Goal: Task Accomplishment & Management: Use online tool/utility

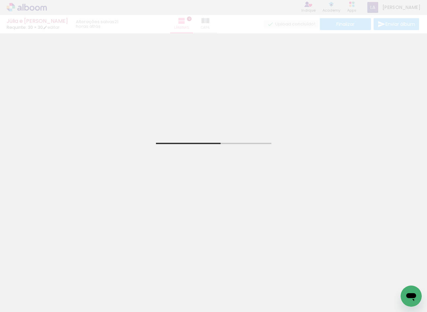
scroll to position [88, 0]
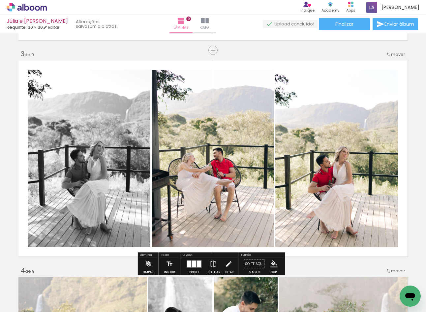
scroll to position [440, 0]
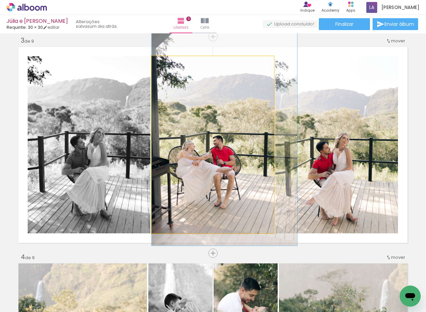
drag, startPoint x: 244, startPoint y: 155, endPoint x: 251, endPoint y: 156, distance: 7.4
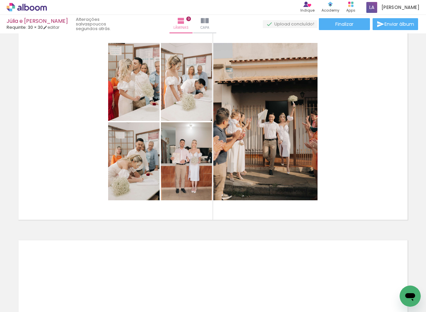
scroll to position [0, 1454]
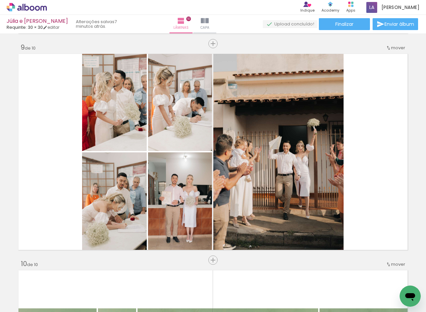
scroll to position [0, 1415]
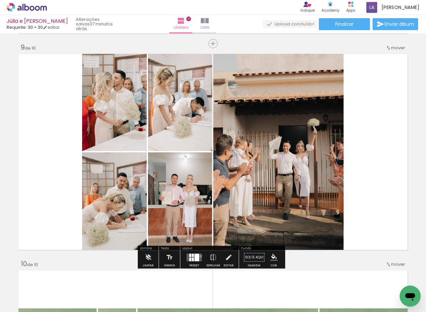
click at [199, 256] on quentale-layouter at bounding box center [194, 257] width 15 height 8
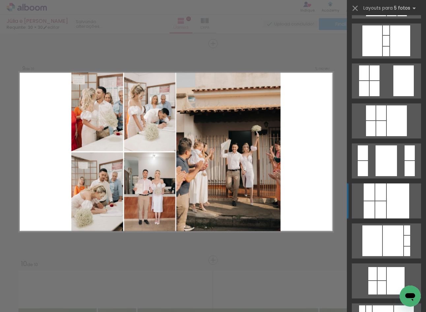
scroll to position [559, 0]
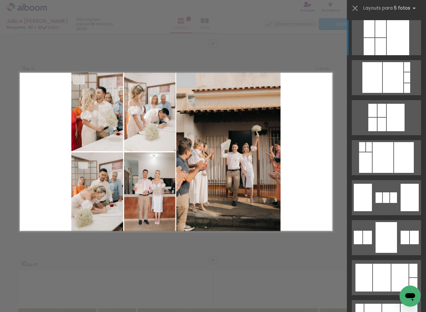
click at [388, 37] on div at bounding box center [398, 37] width 22 height 35
click at [384, 30] on div at bounding box center [381, 28] width 11 height 17
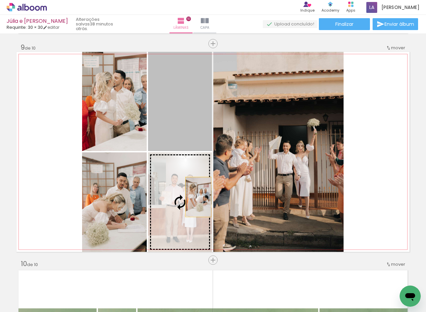
drag, startPoint x: 174, startPoint y: 118, endPoint x: 196, endPoint y: 197, distance: 81.9
click at [0, 0] on slot at bounding box center [0, 0] width 0 height 0
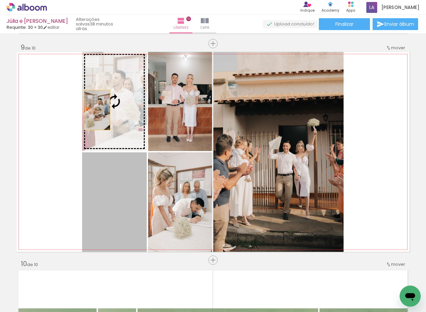
drag, startPoint x: 70, startPoint y: 93, endPoint x: 95, endPoint y: 110, distance: 30.7
click at [0, 0] on slot at bounding box center [0, 0] width 0 height 0
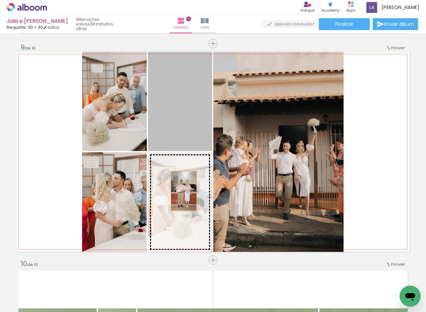
drag, startPoint x: 181, startPoint y: 176, endPoint x: 182, endPoint y: 191, distance: 15.2
click at [0, 0] on slot at bounding box center [0, 0] width 0 height 0
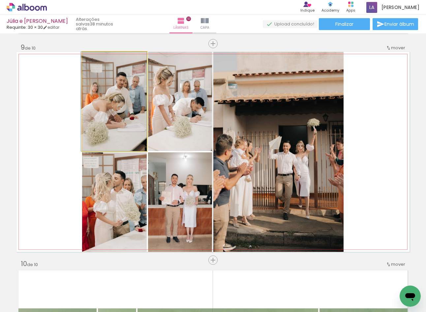
drag, startPoint x: 117, startPoint y: 130, endPoint x: 115, endPoint y: 113, distance: 16.7
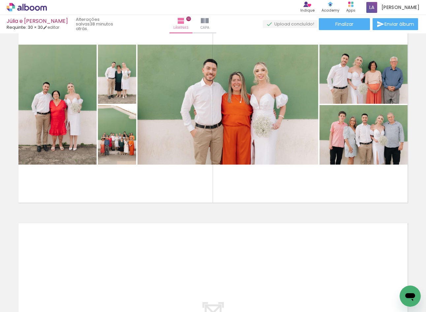
scroll to position [1994, 0]
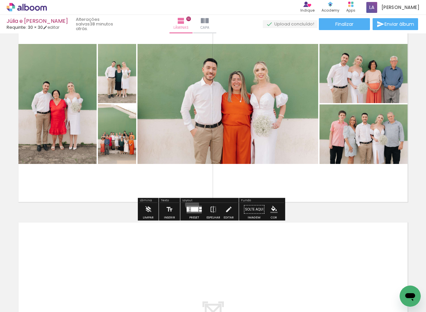
click at [191, 204] on div at bounding box center [195, 209] width 18 height 13
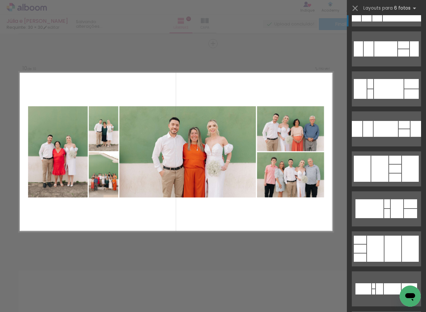
scroll to position [440, 0]
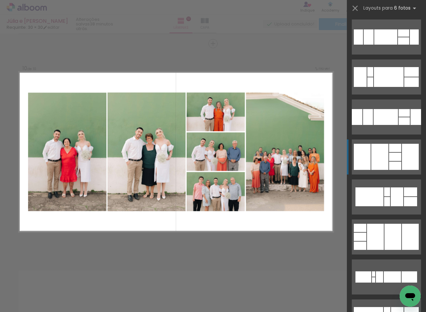
click at [409, 172] on quentale-layouter at bounding box center [386, 156] width 69 height 35
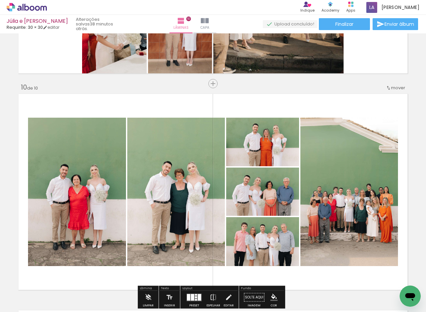
scroll to position [1815, 0]
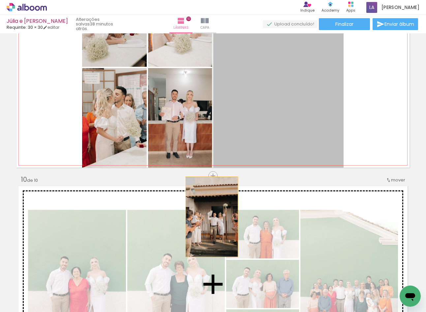
drag, startPoint x: 250, startPoint y: 177, endPoint x: 212, endPoint y: 211, distance: 50.7
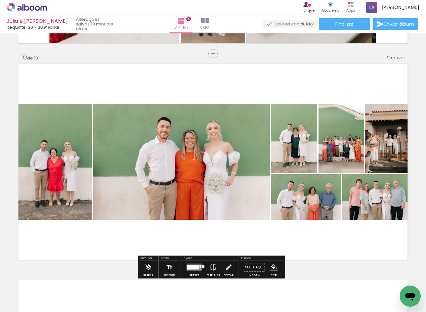
scroll to position [1947, 0]
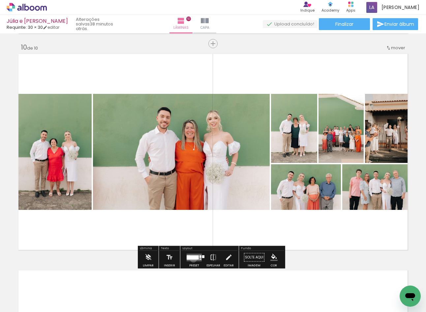
click at [192, 258] on div at bounding box center [193, 257] width 12 height 4
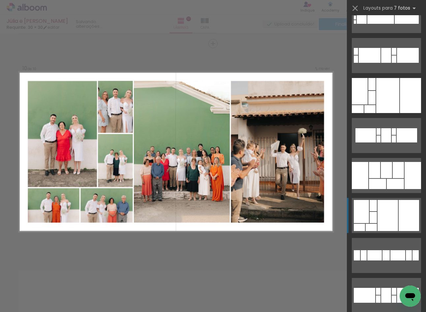
scroll to position [1144, 0]
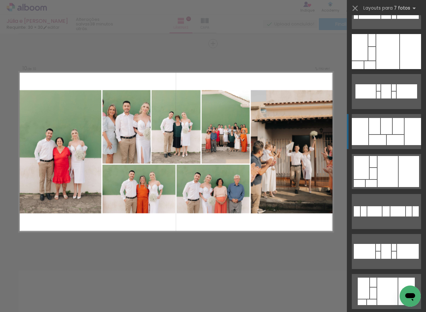
click at [395, 122] on div at bounding box center [398, 126] width 11 height 16
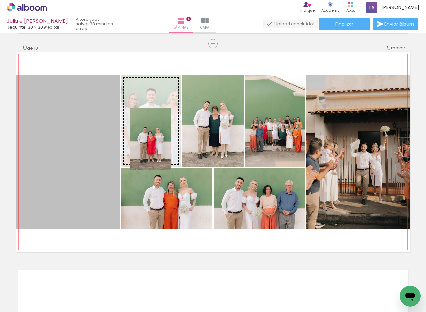
drag, startPoint x: 61, startPoint y: 195, endPoint x: 150, endPoint y: 138, distance: 106.0
click at [0, 0] on slot at bounding box center [0, 0] width 0 height 0
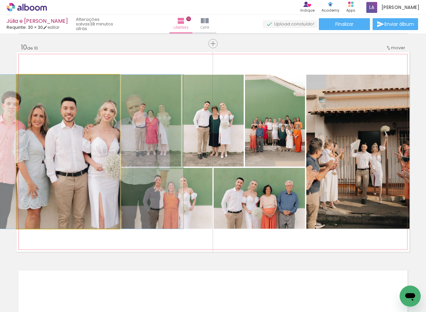
drag, startPoint x: 80, startPoint y: 169, endPoint x: 94, endPoint y: 172, distance: 13.8
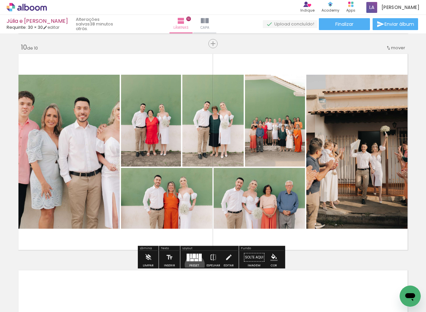
click at [193, 264] on div "Preset" at bounding box center [194, 265] width 10 height 3
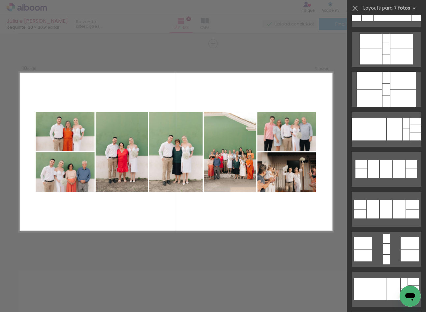
scroll to position [1590, 0]
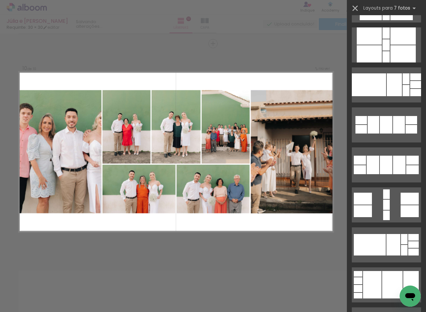
click at [356, 6] on iron-icon at bounding box center [355, 8] width 9 height 9
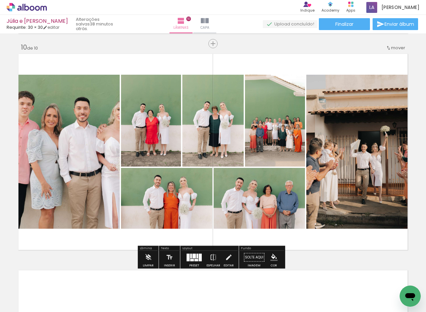
scroll to position [1903, 0]
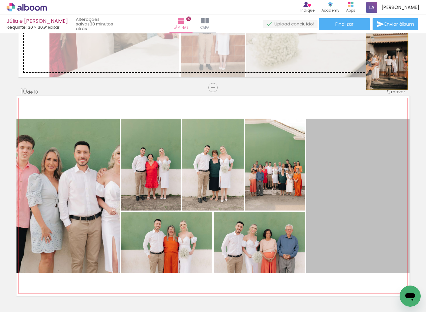
drag, startPoint x: 370, startPoint y: 214, endPoint x: 385, endPoint y: 58, distance: 157.2
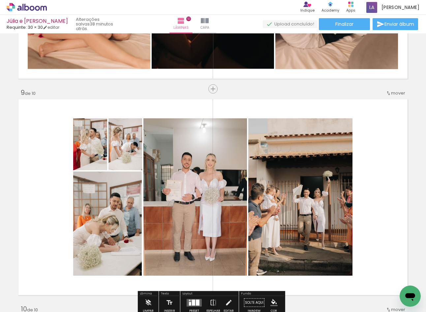
scroll to position [1727, 0]
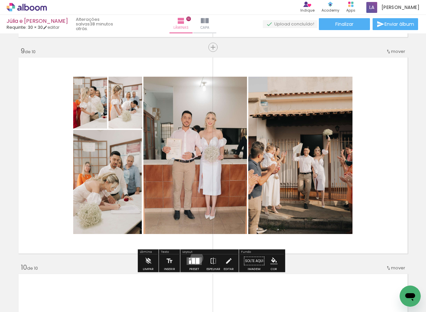
click at [196, 257] on div at bounding box center [198, 260] width 4 height 6
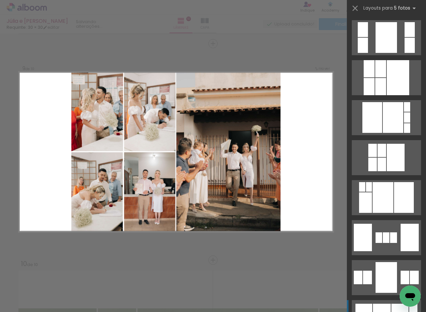
scroll to position [528, 0]
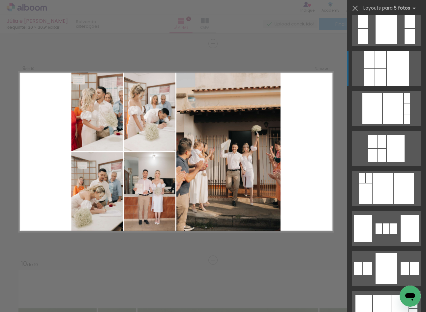
click at [384, 80] on div at bounding box center [381, 77] width 11 height 17
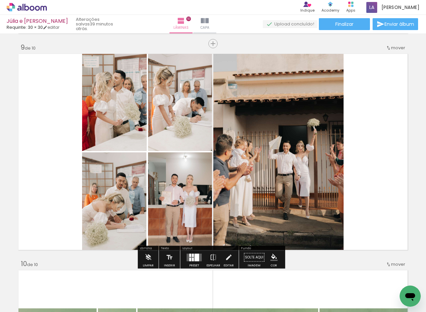
drag, startPoint x: 79, startPoint y: 222, endPoint x: 75, endPoint y: 151, distance: 71.1
click at [75, 151] on quentale-layouter at bounding box center [213, 152] width 393 height 200
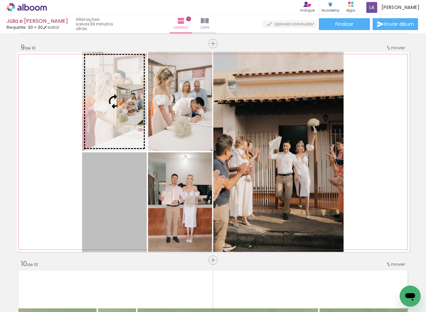
drag, startPoint x: 119, startPoint y: 198, endPoint x: 127, endPoint y: 105, distance: 93.5
click at [0, 0] on slot at bounding box center [0, 0] width 0 height 0
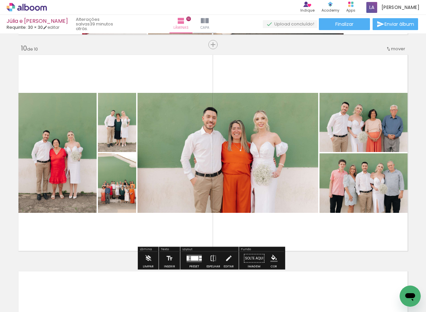
scroll to position [1950, 0]
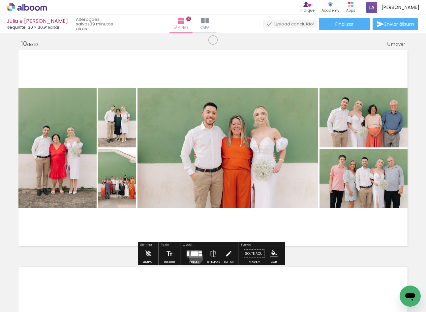
click at [195, 257] on div at bounding box center [195, 253] width 18 height 13
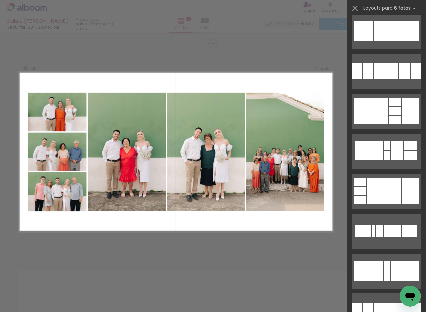
scroll to position [440, 0]
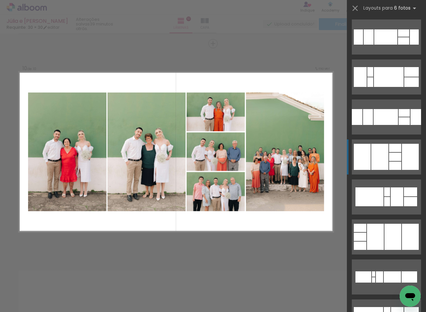
click at [394, 162] on div at bounding box center [396, 165] width 12 height 8
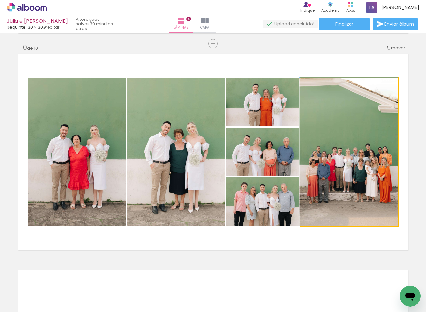
drag, startPoint x: 346, startPoint y: 186, endPoint x: 337, endPoint y: 170, distance: 18.3
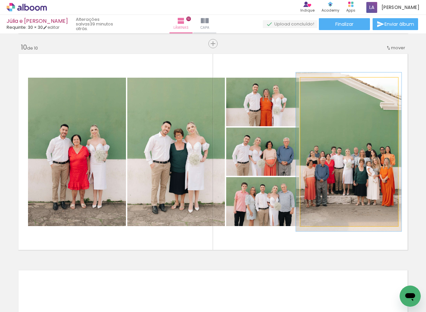
type paper-slider "107"
click at [317, 84] on div at bounding box center [318, 84] width 11 height 11
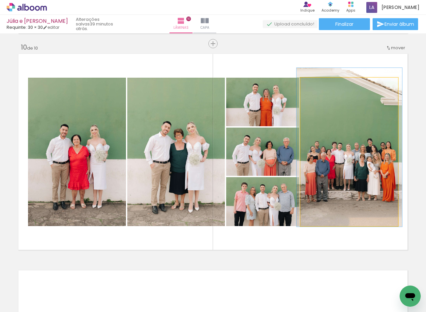
drag, startPoint x: 346, startPoint y: 129, endPoint x: 346, endPoint y: 124, distance: 4.7
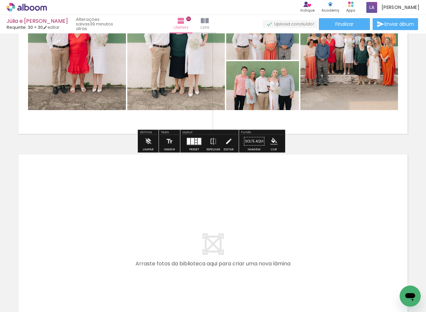
scroll to position [2167, 0]
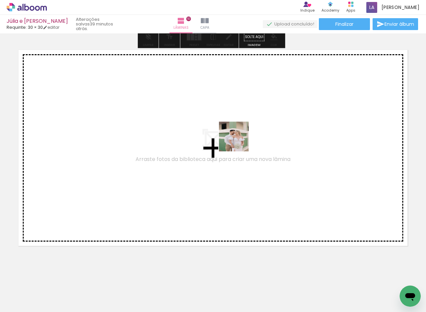
drag, startPoint x: 210, startPoint y: 287, endPoint x: 239, endPoint y: 141, distance: 148.5
click at [239, 141] on quentale-workspace at bounding box center [213, 156] width 426 height 312
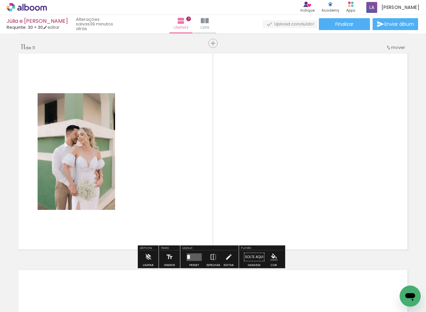
scroll to position [2163, 0]
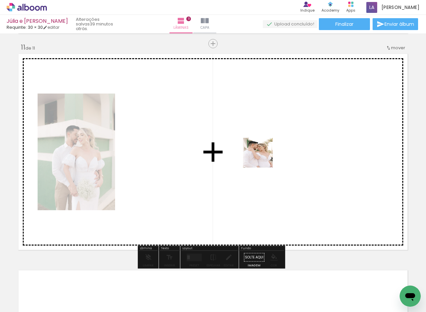
drag, startPoint x: 242, startPoint y: 282, endPoint x: 287, endPoint y: 200, distance: 93.4
click at [263, 157] on quentale-workspace at bounding box center [213, 156] width 426 height 312
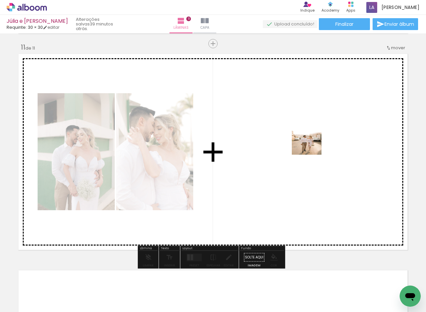
drag, startPoint x: 292, startPoint y: 294, endPoint x: 312, endPoint y: 145, distance: 150.5
click at [312, 145] on quentale-workspace at bounding box center [213, 156] width 426 height 312
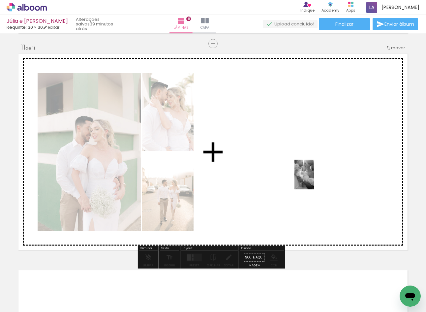
drag, startPoint x: 302, startPoint y: 286, endPoint x: 316, endPoint y: 178, distance: 108.5
click at [316, 178] on quentale-workspace at bounding box center [213, 156] width 426 height 312
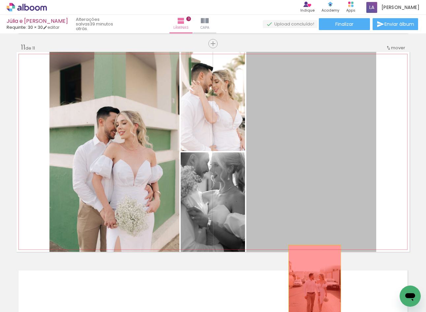
drag, startPoint x: 304, startPoint y: 188, endPoint x: 313, endPoint y: 285, distance: 96.8
click at [313, 285] on quentale-workspace at bounding box center [213, 156] width 426 height 312
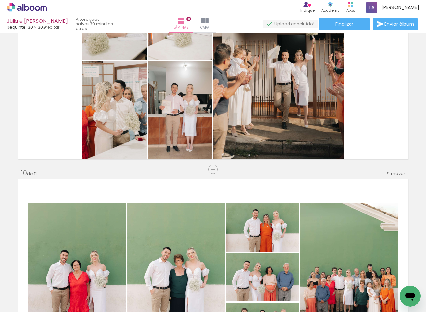
scroll to position [1767, 0]
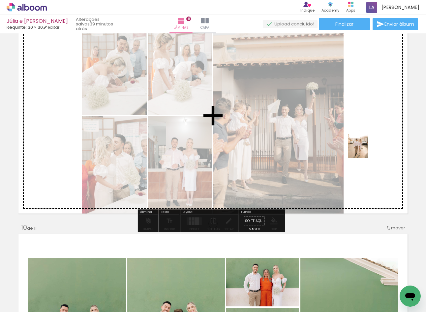
drag, startPoint x: 288, startPoint y: 295, endPoint x: 368, endPoint y: 148, distance: 167.7
click at [368, 148] on quentale-workspace at bounding box center [213, 156] width 426 height 312
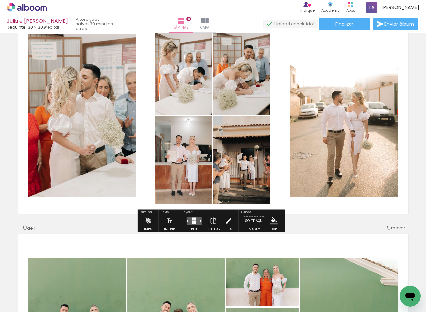
click at [199, 222] on quentale-layouter at bounding box center [194, 221] width 15 height 8
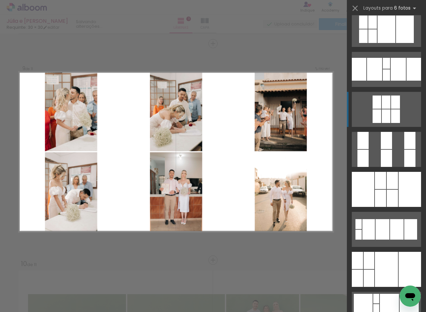
scroll to position [132, 0]
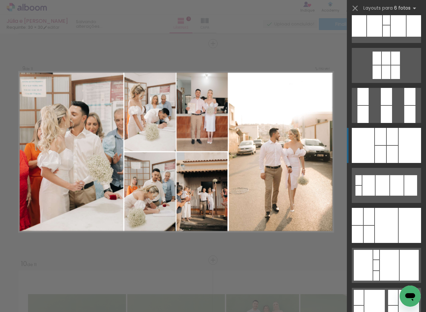
click at [389, 132] on div at bounding box center [392, 136] width 11 height 17
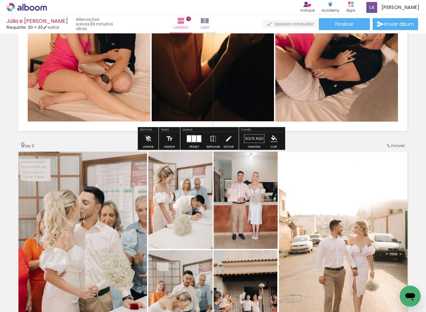
scroll to position [1730, 0]
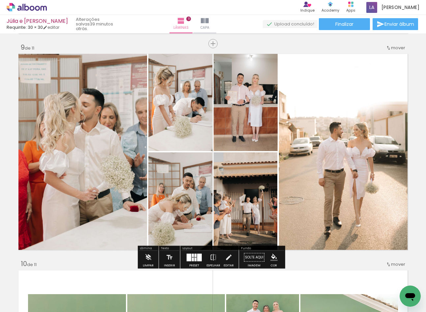
click at [195, 258] on div at bounding box center [196, 259] width 2 height 4
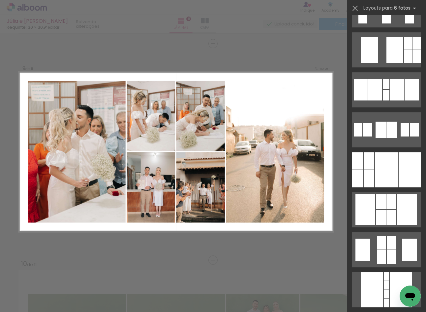
scroll to position [1384, 0]
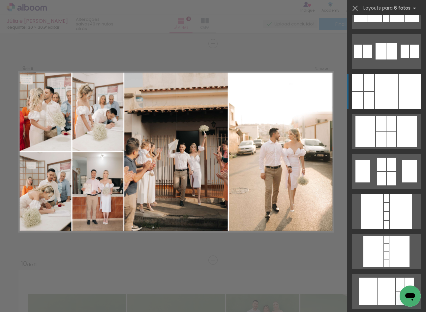
click at [378, 82] on div at bounding box center [386, 91] width 23 height 35
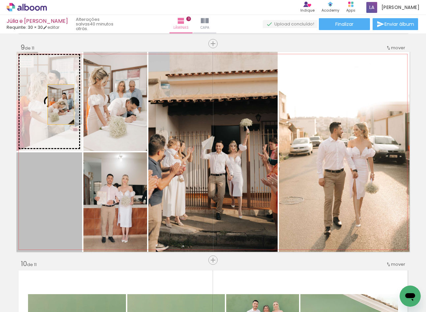
drag, startPoint x: 50, startPoint y: 204, endPoint x: 58, endPoint y: 104, distance: 100.0
click at [0, 0] on slot at bounding box center [0, 0] width 0 height 0
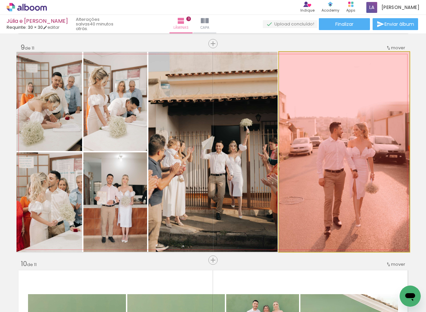
drag, startPoint x: 388, startPoint y: 188, endPoint x: 410, endPoint y: 183, distance: 23.3
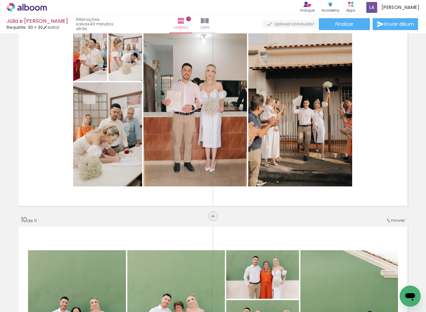
scroll to position [1686, 0]
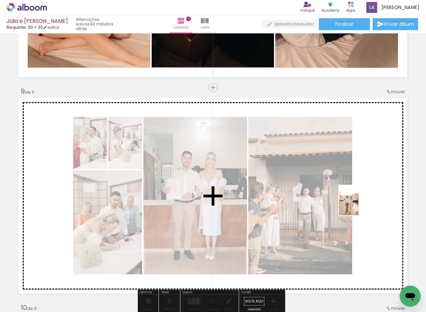
drag, startPoint x: 281, startPoint y: 277, endPoint x: 359, endPoint y: 205, distance: 106.1
click at [359, 205] on quentale-workspace at bounding box center [213, 156] width 426 height 312
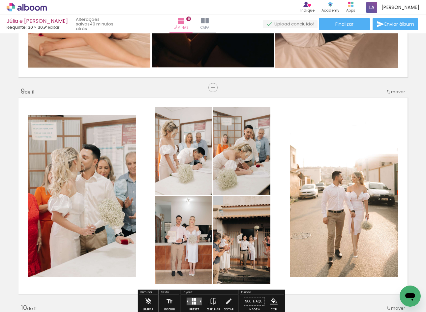
scroll to position [1730, 0]
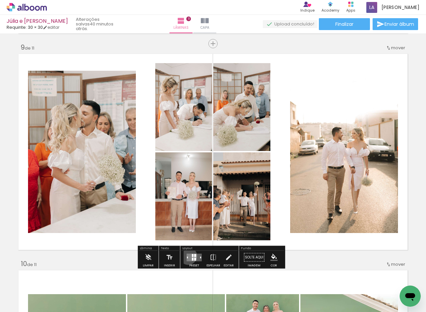
click at [187, 255] on quentale-layouter at bounding box center [194, 257] width 15 height 8
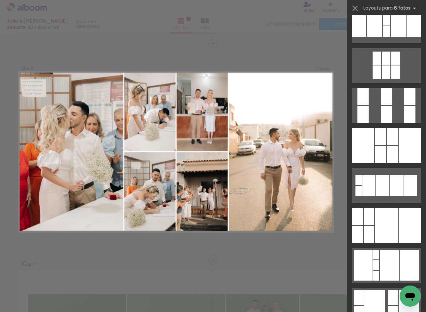
scroll to position [176, 0]
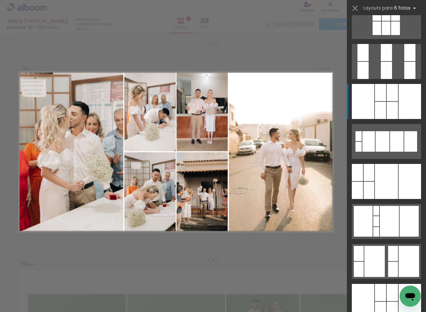
click at [387, 118] on div at bounding box center [392, 110] width 11 height 17
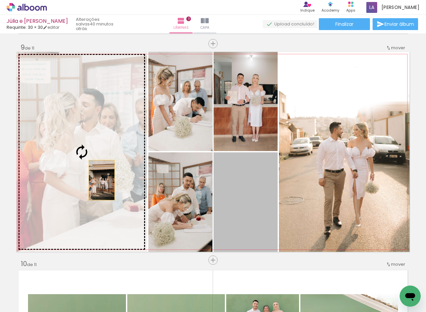
drag, startPoint x: 250, startPoint y: 221, endPoint x: 99, endPoint y: 180, distance: 156.2
click at [0, 0] on slot at bounding box center [0, 0] width 0 height 0
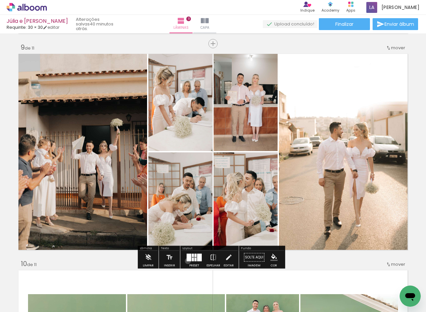
click at [187, 260] on div at bounding box center [189, 257] width 5 height 8
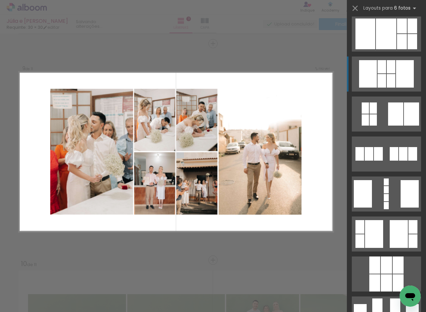
scroll to position [636, 0]
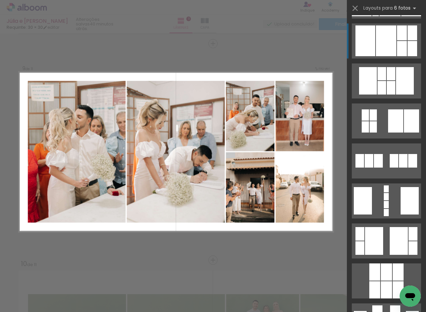
click at [371, 55] on div at bounding box center [366, 40] width 20 height 31
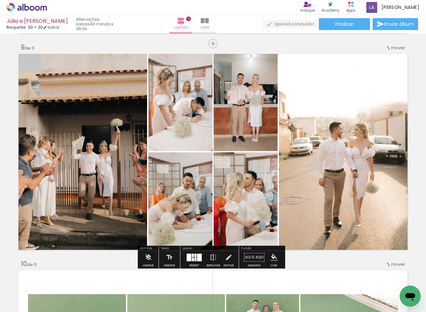
click at [191, 264] on div "Preset" at bounding box center [194, 265] width 10 height 3
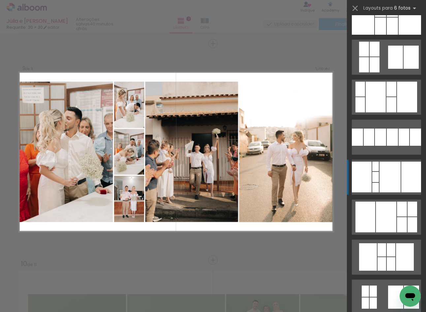
scroll to position [548, 0]
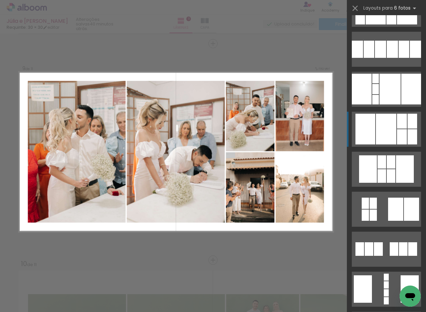
click at [385, 132] on div at bounding box center [386, 129] width 20 height 31
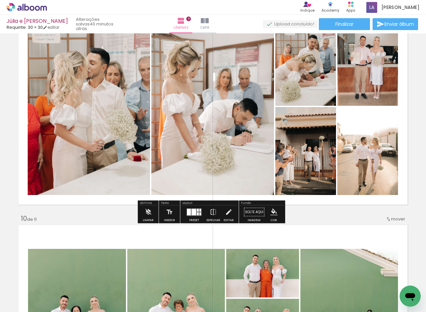
scroll to position [1774, 0]
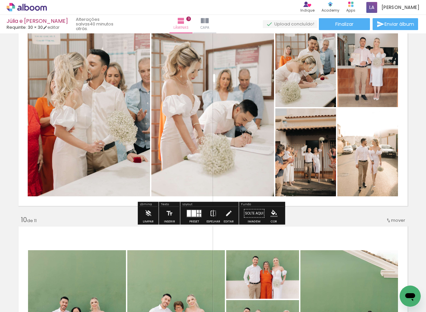
click at [218, 214] on paper-button "Espelhar" at bounding box center [213, 215] width 17 height 17
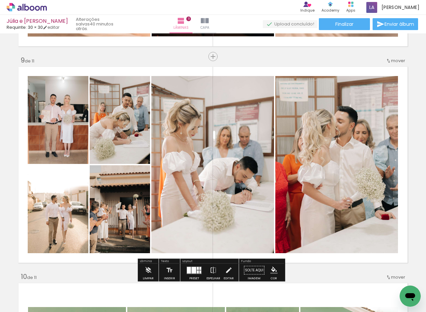
scroll to position [1730, 0]
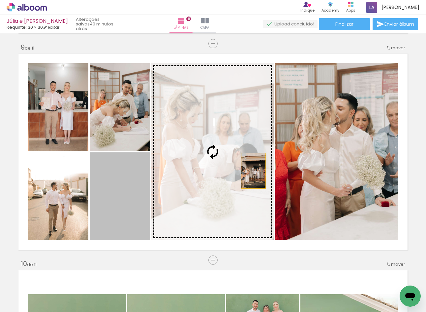
drag, startPoint x: 112, startPoint y: 224, endPoint x: 252, endPoint y: 171, distance: 149.2
click at [0, 0] on slot at bounding box center [0, 0] width 0 height 0
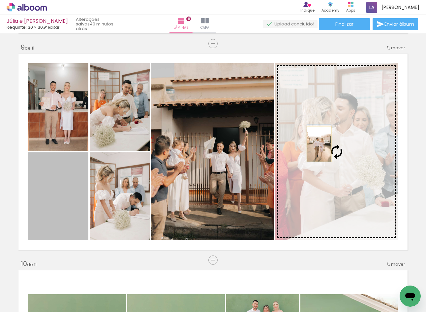
drag, startPoint x: 61, startPoint y: 195, endPoint x: 317, endPoint y: 144, distance: 261.1
click at [0, 0] on slot at bounding box center [0, 0] width 0 height 0
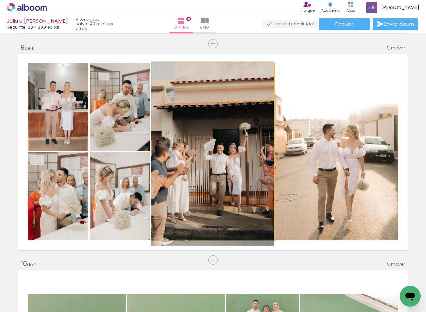
drag, startPoint x: 202, startPoint y: 181, endPoint x: 207, endPoint y: 185, distance: 6.4
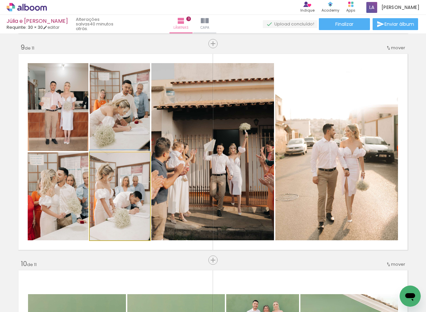
drag, startPoint x: 102, startPoint y: 188, endPoint x: 109, endPoint y: 170, distance: 19.7
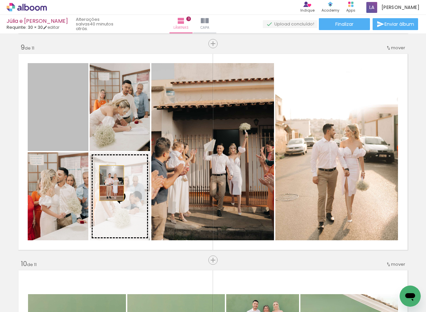
drag, startPoint x: 75, startPoint y: 125, endPoint x: 109, endPoint y: 183, distance: 67.2
click at [0, 0] on slot at bounding box center [0, 0] width 0 height 0
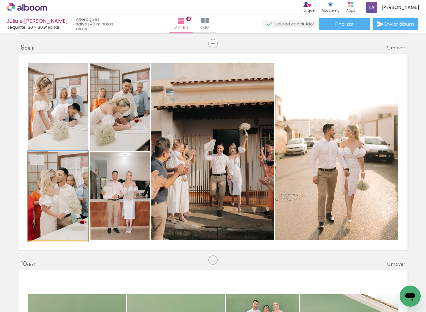
drag, startPoint x: 39, startPoint y: 211, endPoint x: 55, endPoint y: 211, distance: 15.8
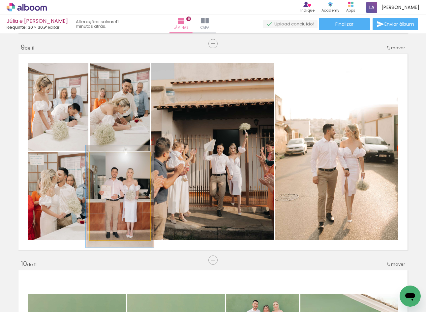
type paper-slider "113"
click at [108, 160] on div at bounding box center [108, 159] width 11 height 11
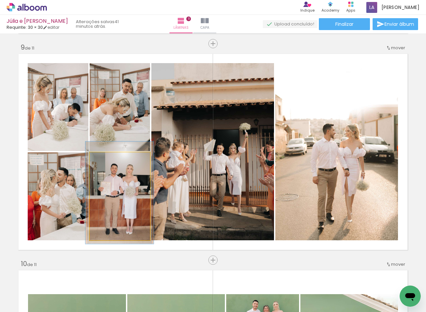
drag, startPoint x: 141, startPoint y: 231, endPoint x: 140, endPoint y: 227, distance: 3.6
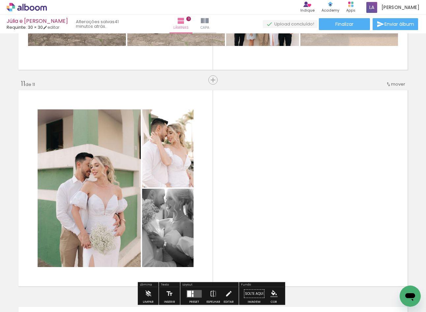
scroll to position [2170, 0]
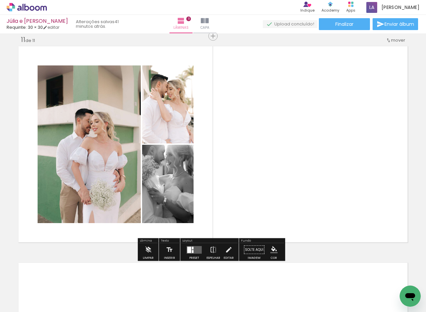
click at [187, 254] on div at bounding box center [195, 249] width 18 height 13
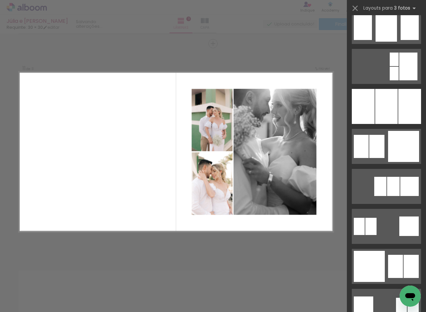
scroll to position [572, 0]
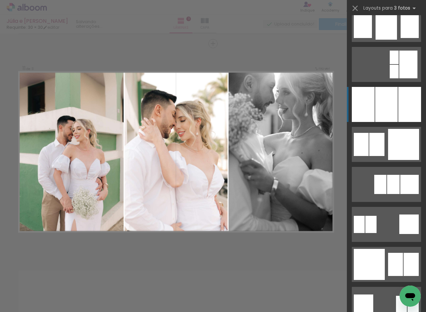
click at [379, 108] on div at bounding box center [387, 104] width 22 height 35
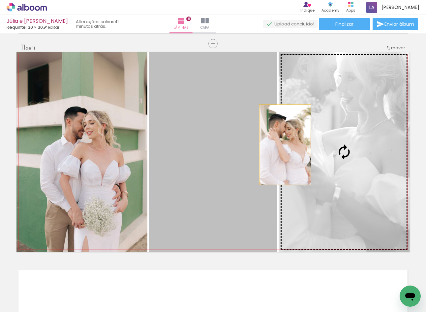
drag, startPoint x: 226, startPoint y: 153, endPoint x: 291, endPoint y: 142, distance: 66.4
click at [0, 0] on slot at bounding box center [0, 0] width 0 height 0
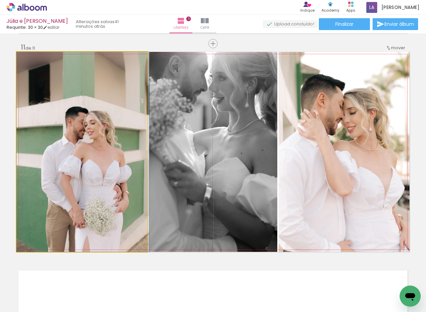
drag, startPoint x: 106, startPoint y: 215, endPoint x: 113, endPoint y: 214, distance: 7.1
